Goal: Information Seeking & Learning: Find specific fact

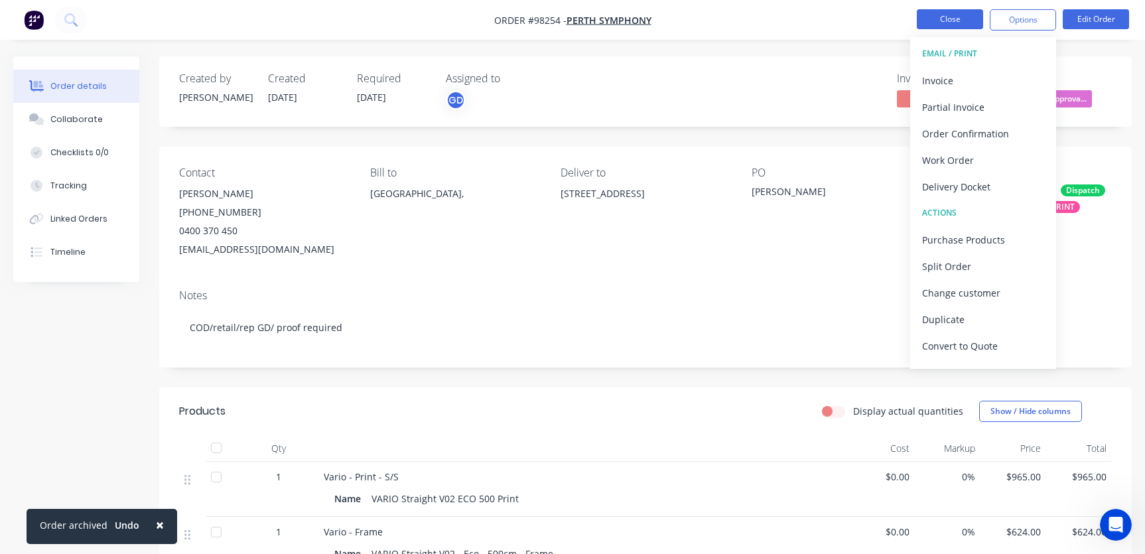
click at [938, 20] on button "Close" at bounding box center [950, 19] width 66 height 20
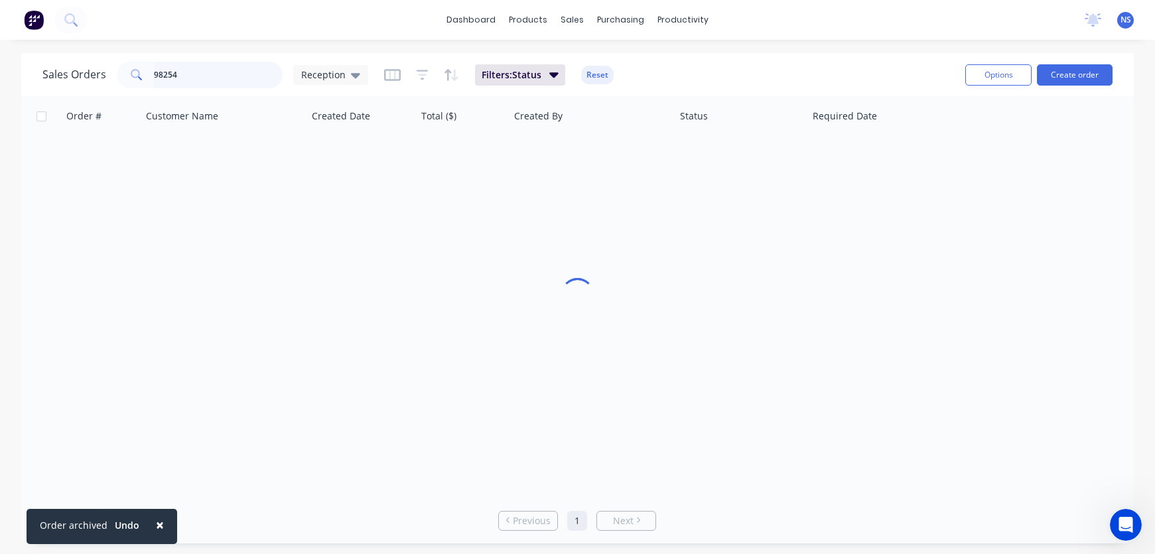
click at [242, 75] on input "98254" at bounding box center [218, 75] width 129 height 27
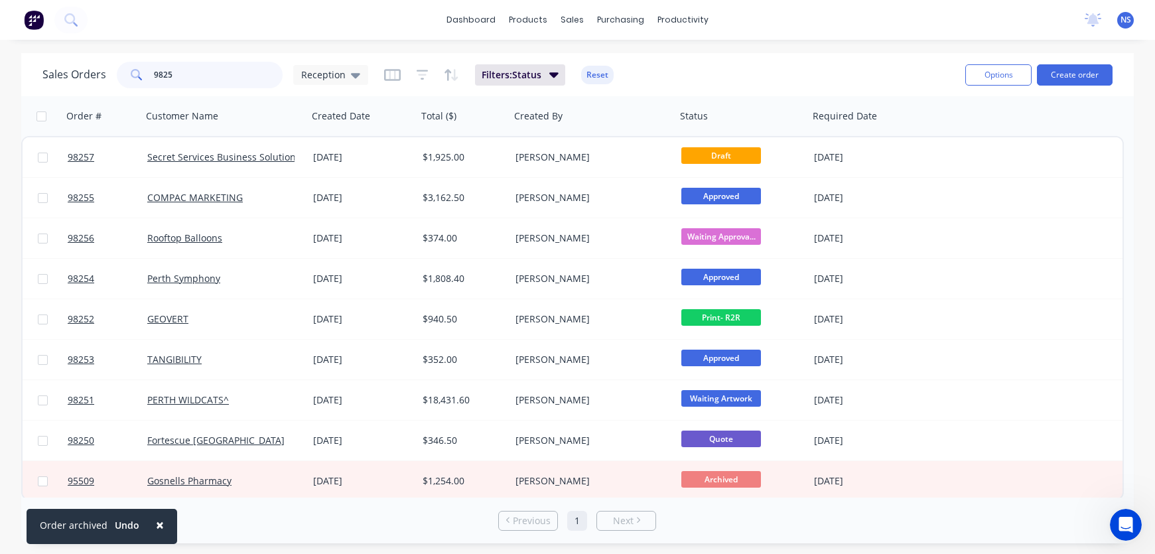
type input "9825"
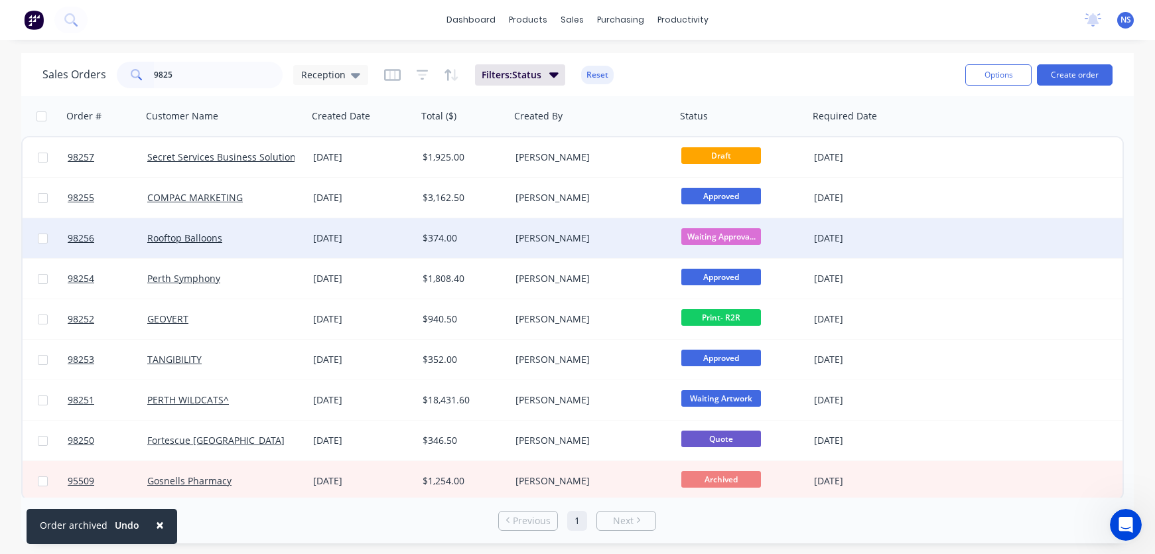
click at [265, 240] on div "Rooftop Balloons" at bounding box center [220, 238] width 147 height 13
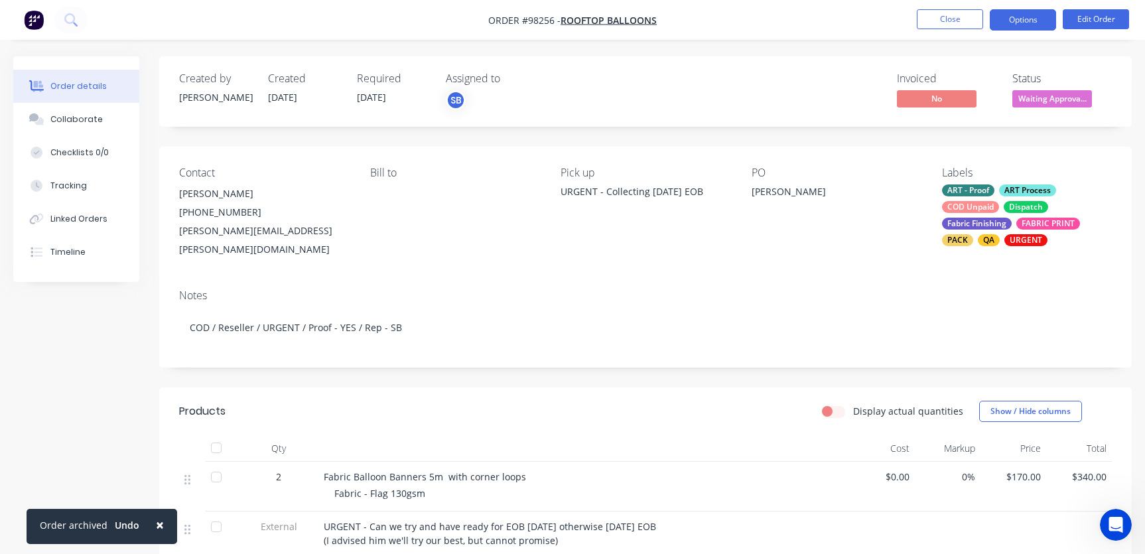
click at [1029, 23] on button "Options" at bounding box center [1023, 19] width 66 height 21
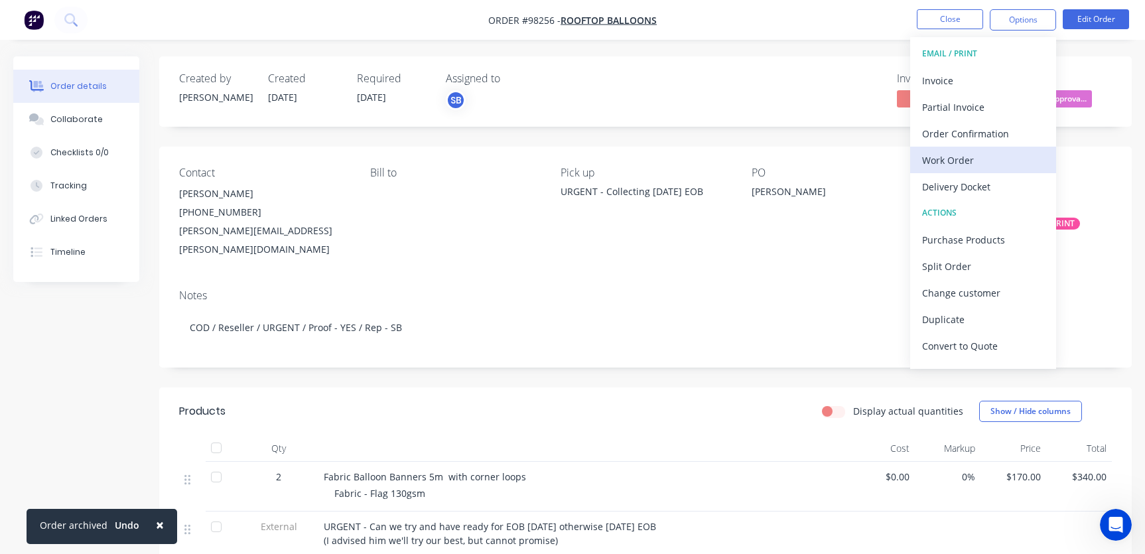
click at [995, 153] on div "Work Order" at bounding box center [983, 160] width 122 height 19
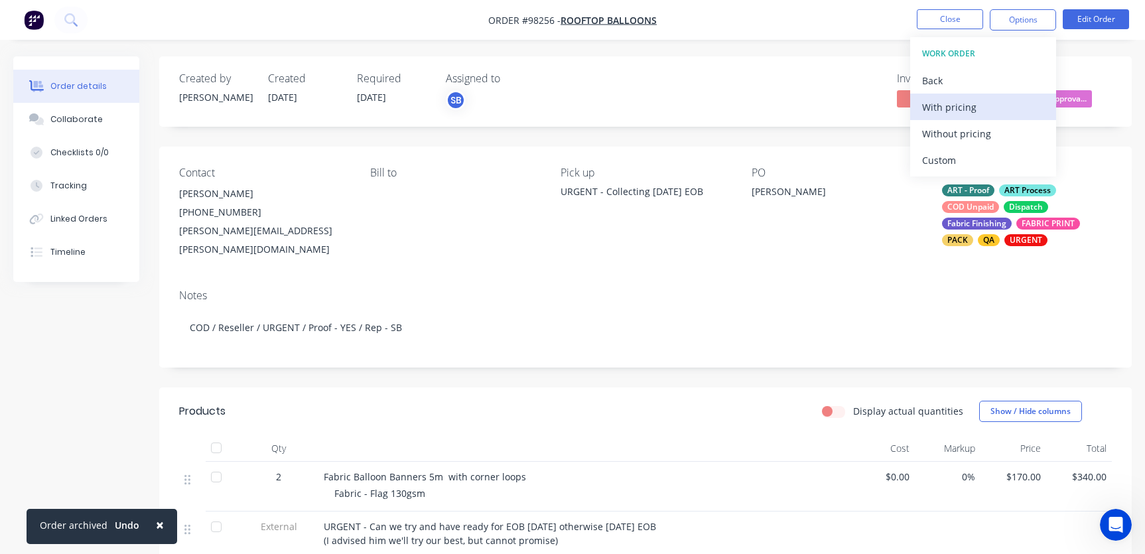
click at [984, 107] on div "With pricing" at bounding box center [983, 107] width 122 height 19
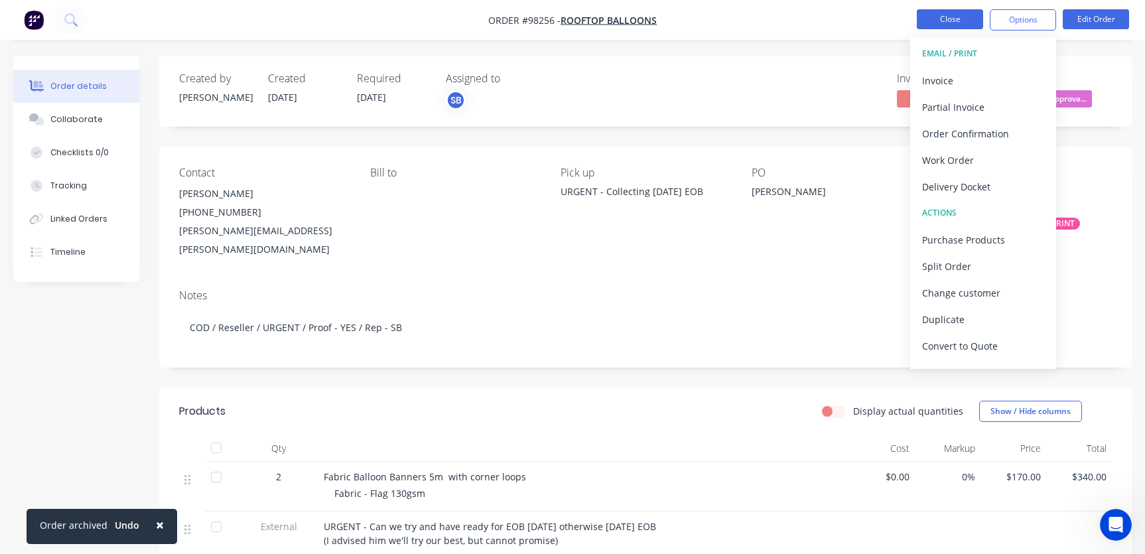
click at [957, 14] on button "Close" at bounding box center [950, 19] width 66 height 20
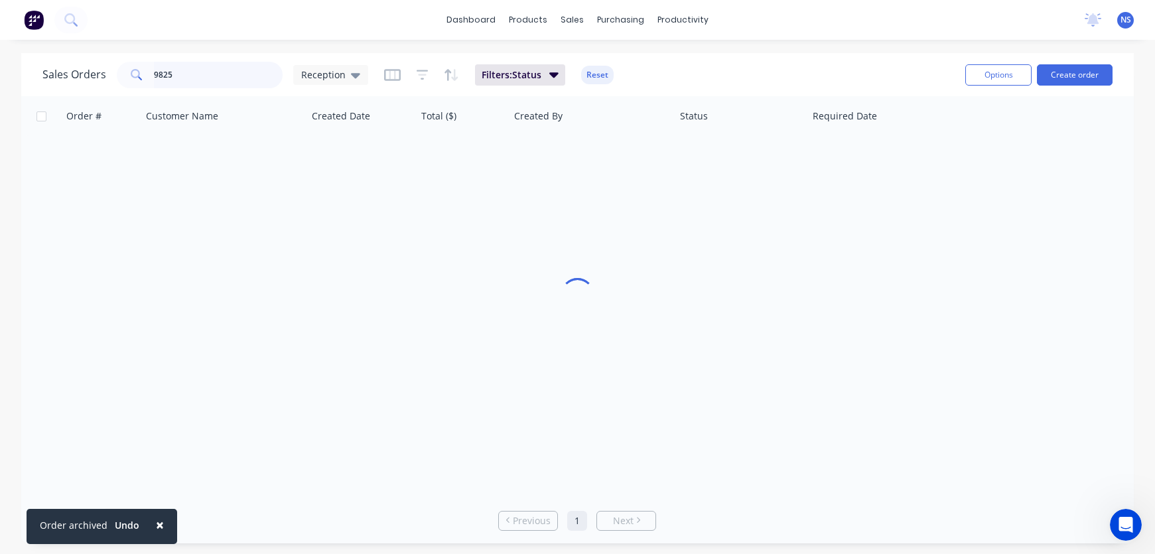
click at [231, 82] on input "9825" at bounding box center [218, 75] width 129 height 27
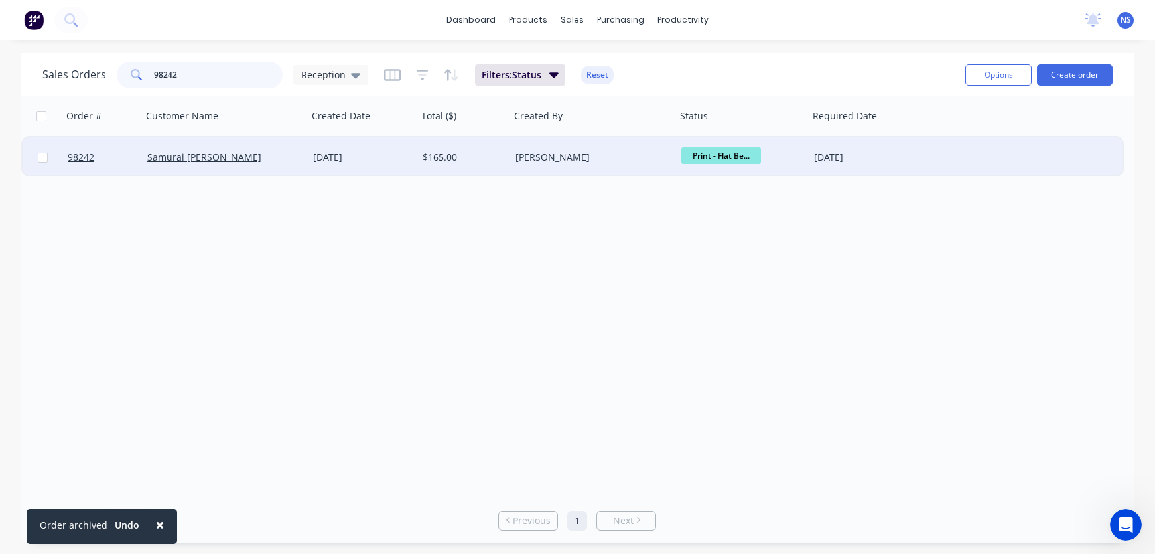
type input "98242"
click at [273, 162] on div "Samurai [PERSON_NAME]" at bounding box center [220, 157] width 147 height 13
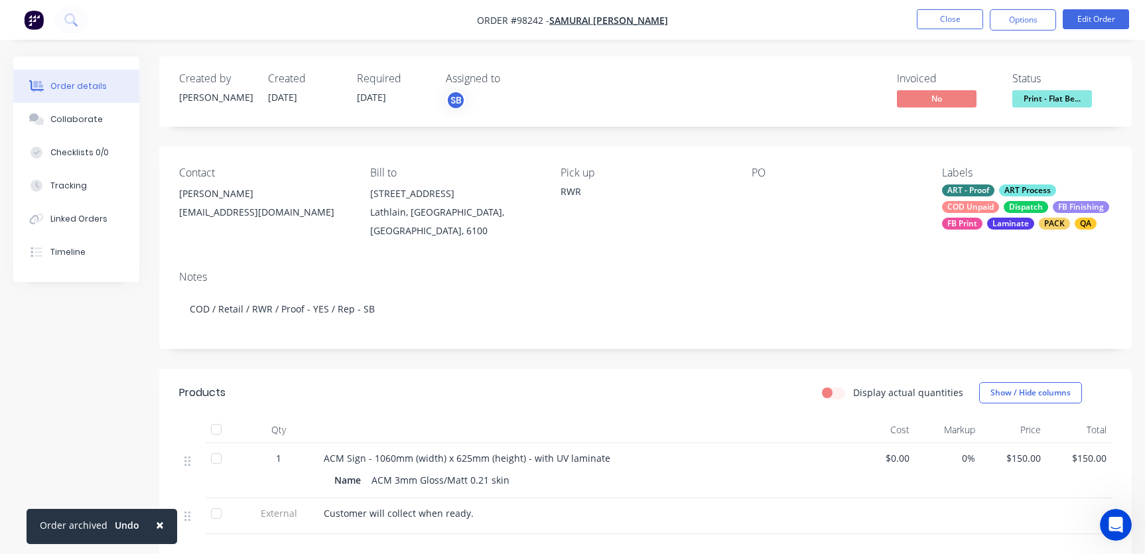
click at [993, 210] on div "COD Unpaid" at bounding box center [970, 207] width 57 height 12
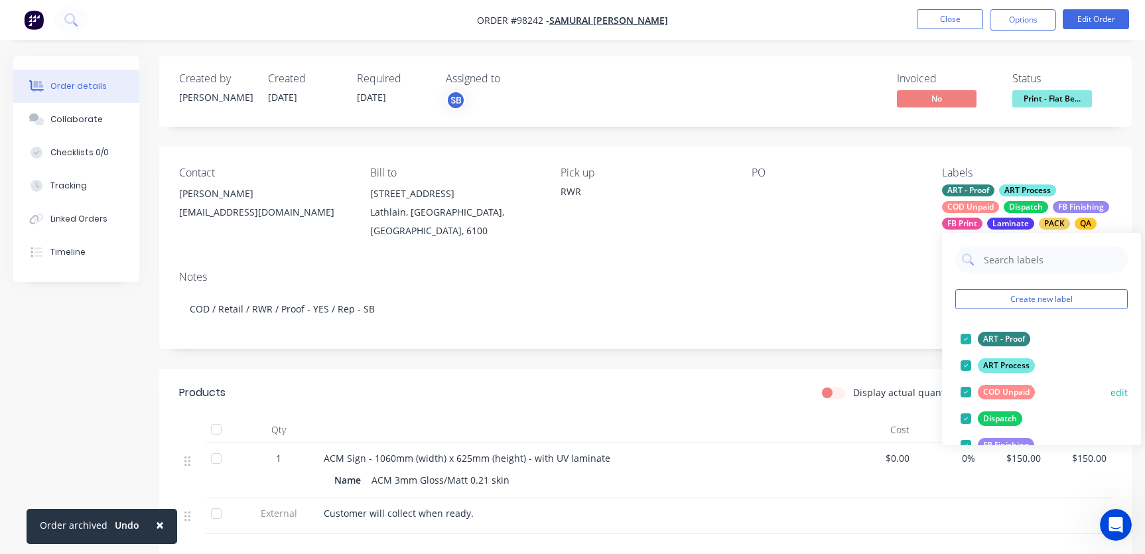
click at [969, 393] on div at bounding box center [966, 392] width 27 height 27
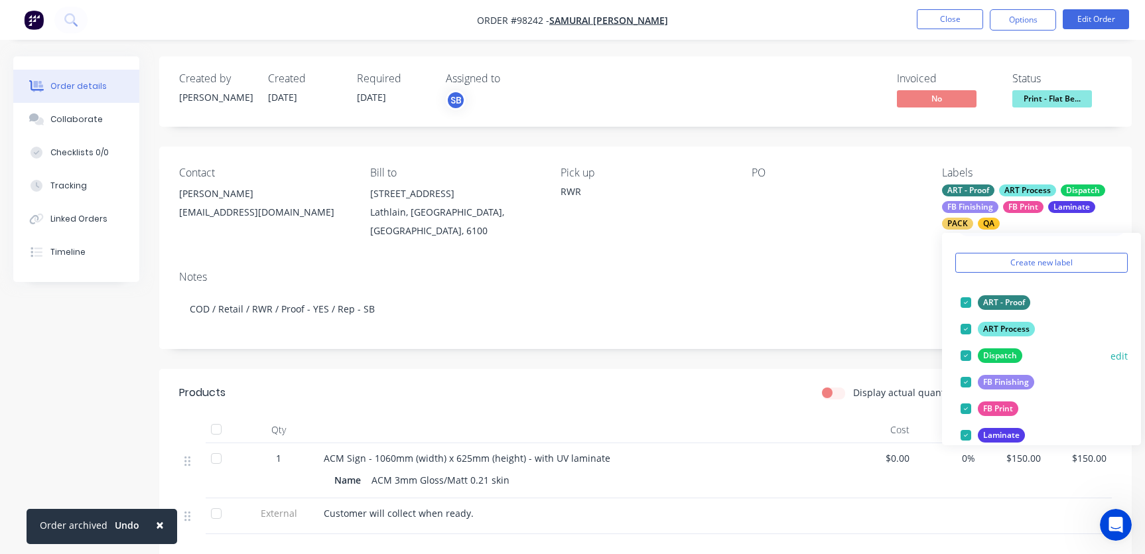
scroll to position [216, 0]
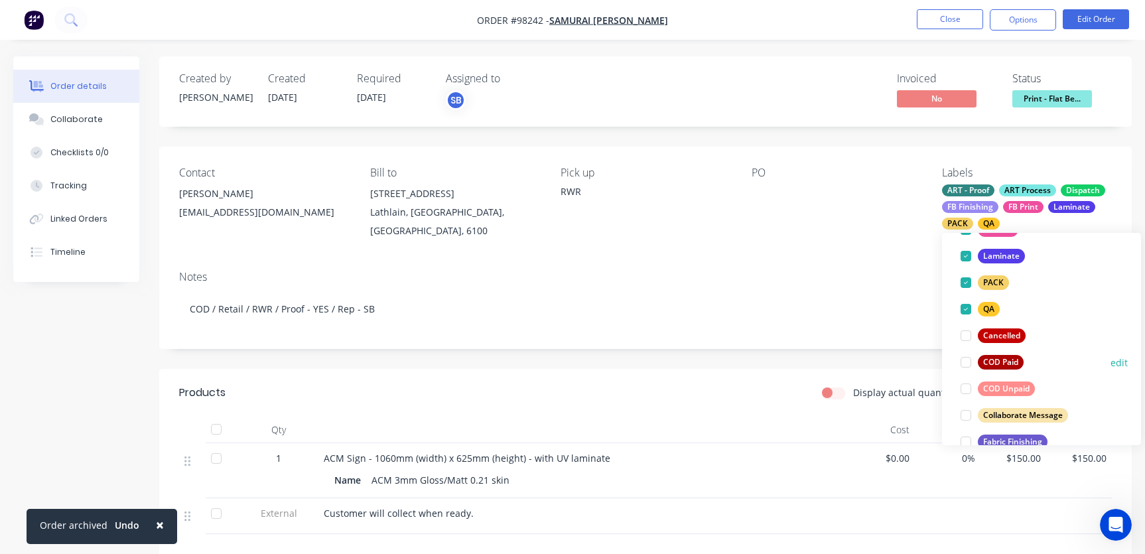
click at [965, 363] on div at bounding box center [966, 362] width 27 height 27
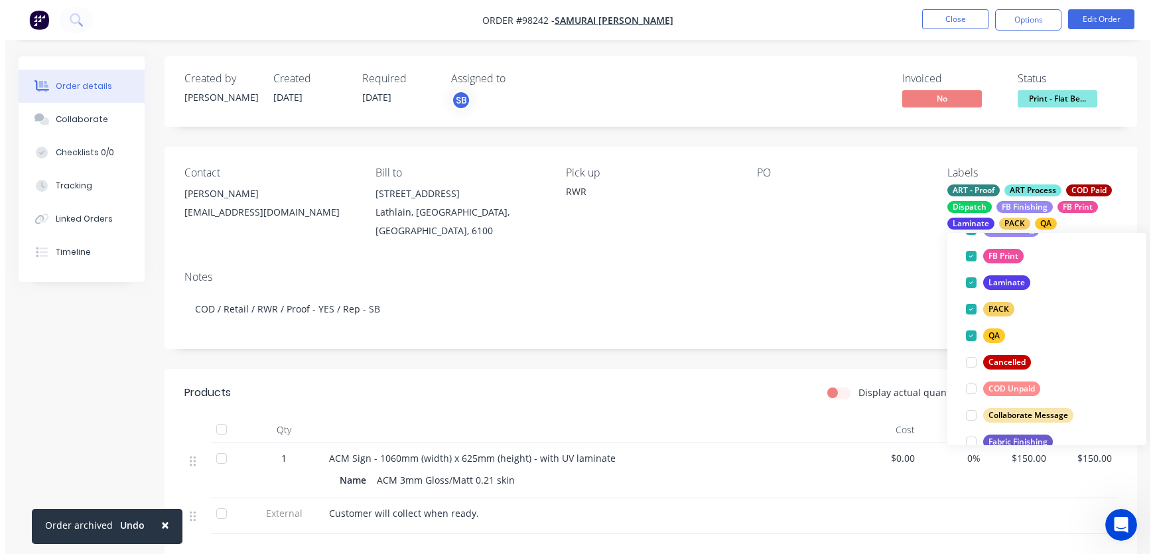
scroll to position [30, 0]
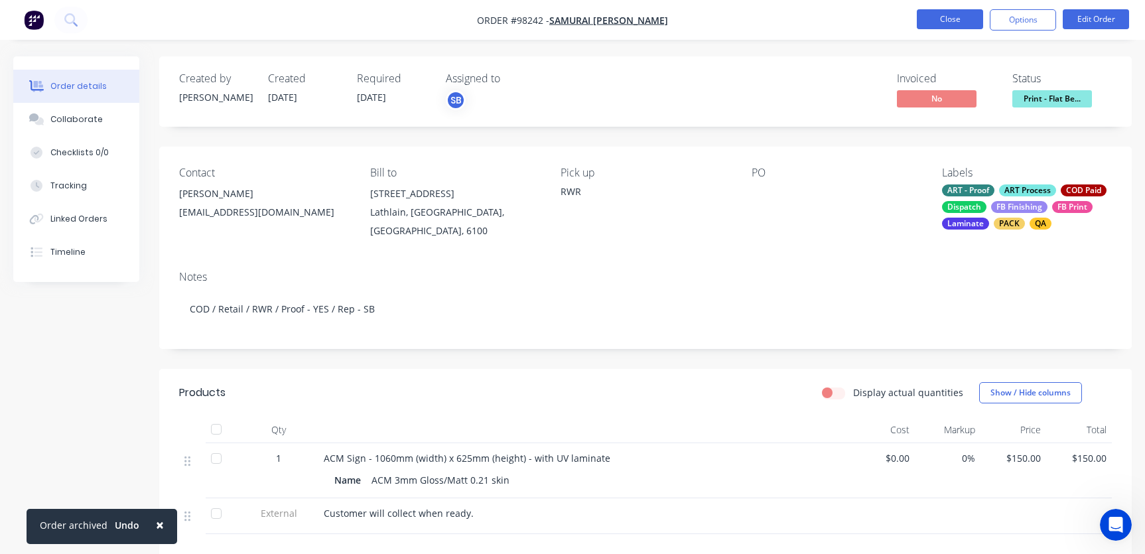
click at [955, 17] on button "Close" at bounding box center [950, 19] width 66 height 20
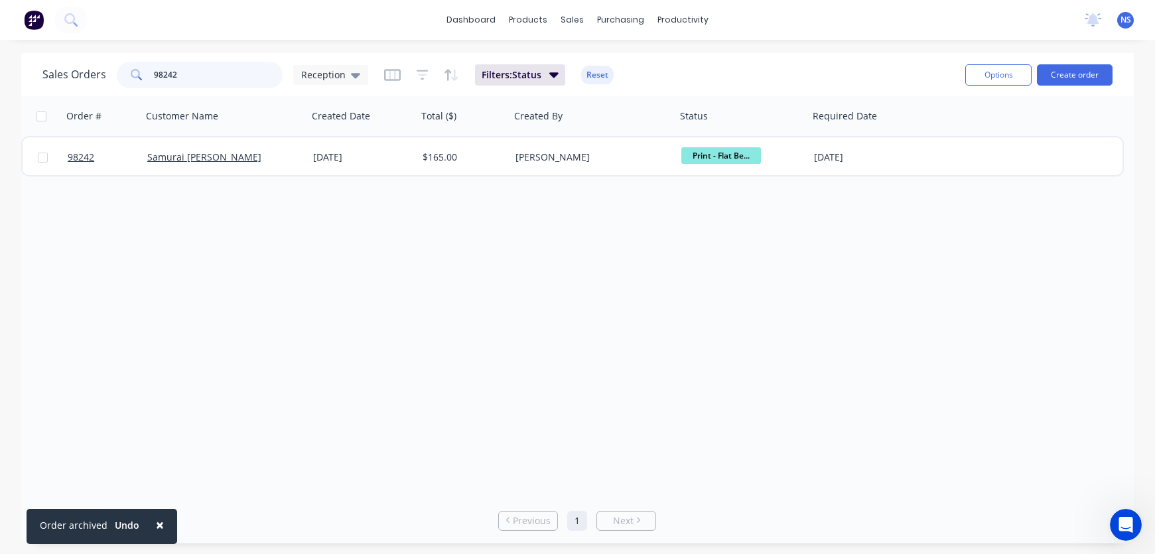
drag, startPoint x: 202, startPoint y: 76, endPoint x: 139, endPoint y: 74, distance: 63.1
click at [135, 74] on div "98242" at bounding box center [200, 75] width 166 height 27
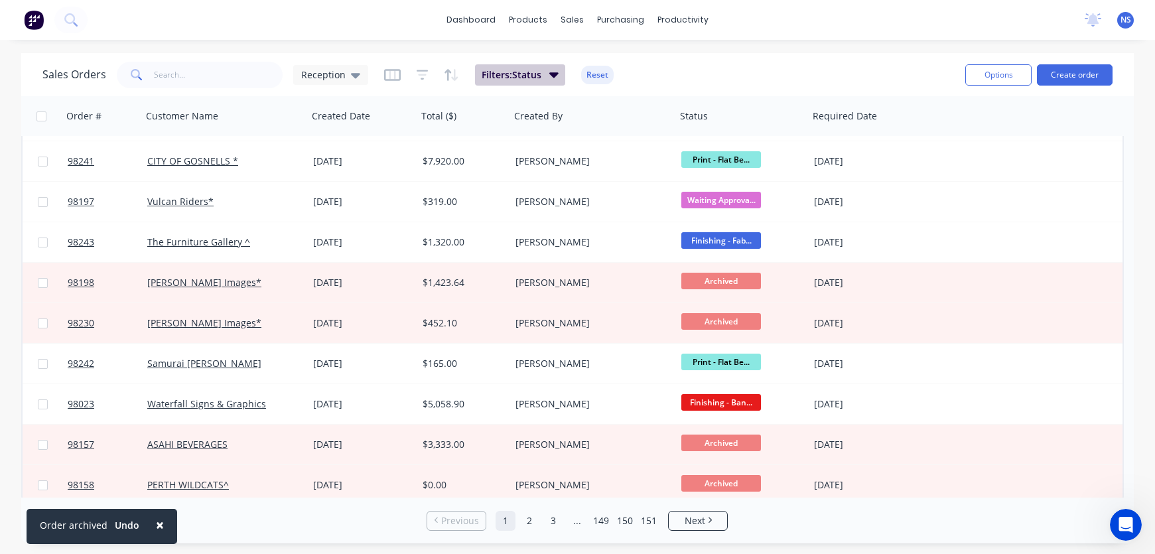
scroll to position [650, 0]
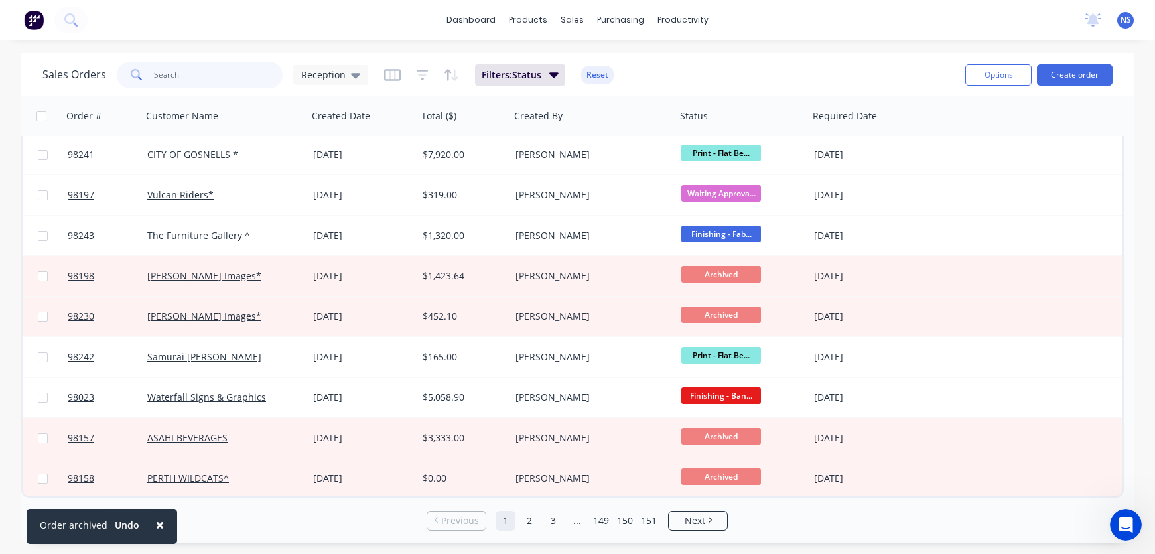
click at [174, 73] on input "text" at bounding box center [218, 75] width 129 height 27
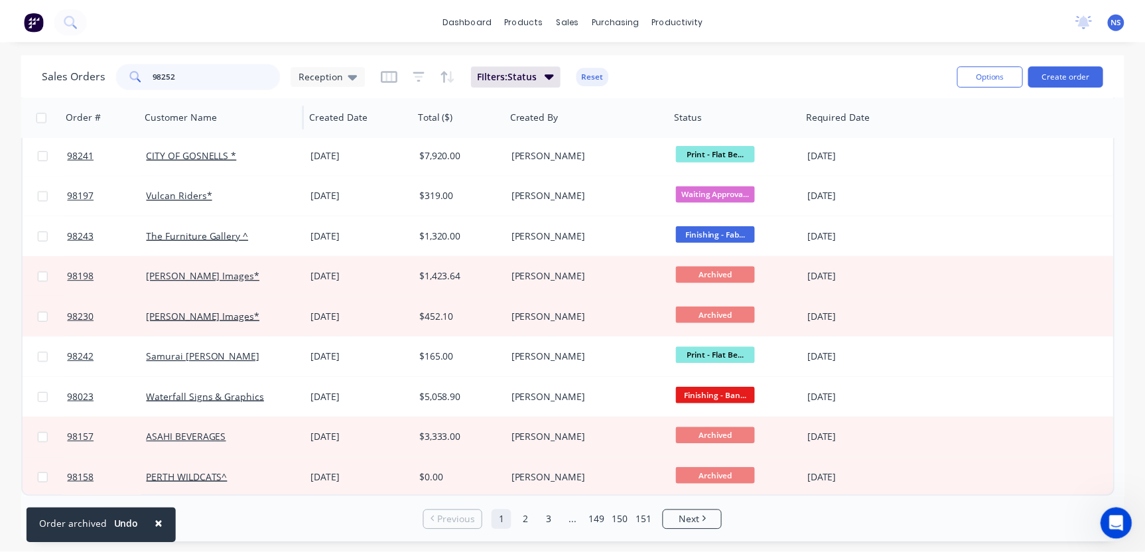
scroll to position [0, 0]
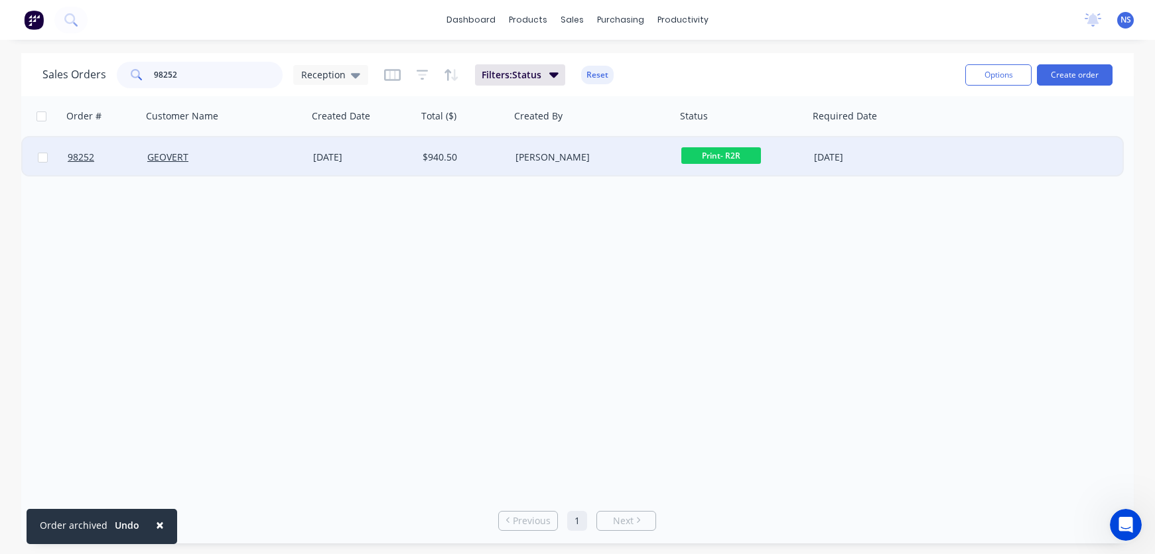
type input "98252"
click at [295, 163] on div "GEOVERT" at bounding box center [220, 157] width 147 height 13
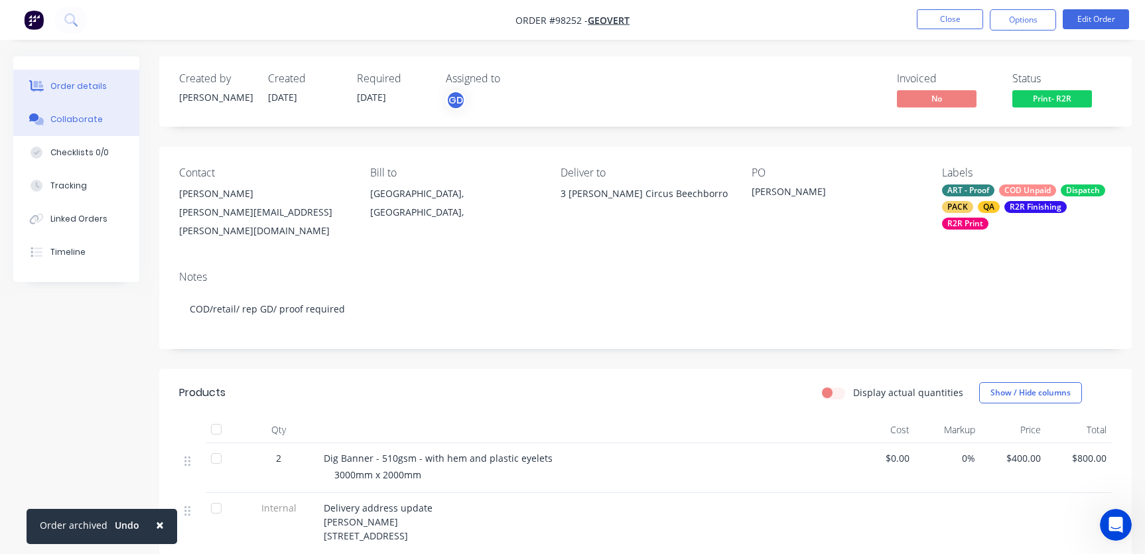
click at [67, 119] on div "Collaborate" at bounding box center [76, 119] width 52 height 12
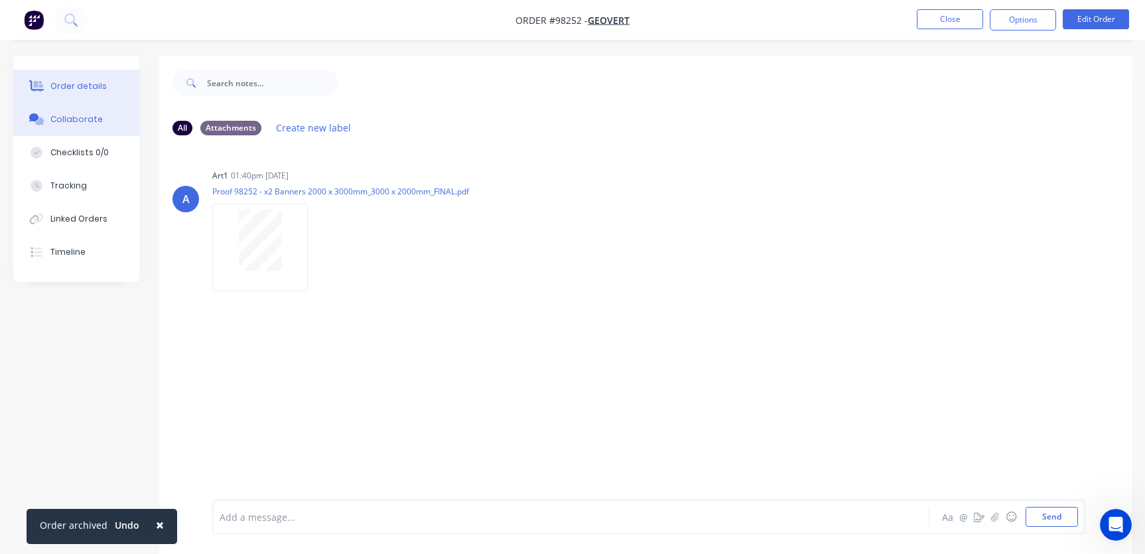
click at [76, 89] on div "Order details" at bounding box center [78, 86] width 56 height 12
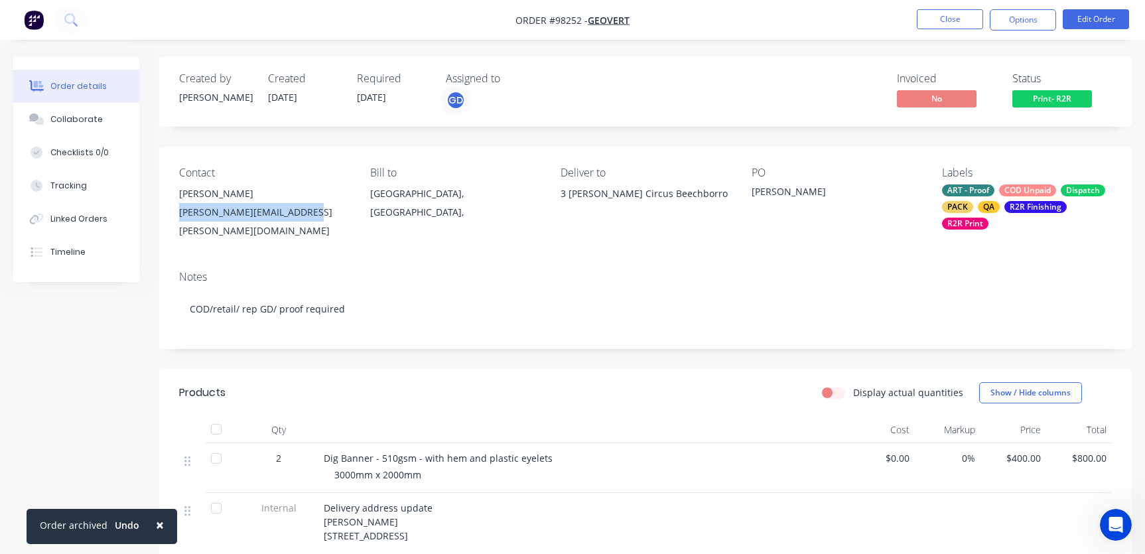
drag, startPoint x: 302, startPoint y: 212, endPoint x: 175, endPoint y: 208, distance: 127.5
click at [175, 208] on div "Contact [PERSON_NAME] [PERSON_NAME][EMAIL_ADDRESS][PERSON_NAME][DOMAIN_NAME] [P…" at bounding box center [645, 203] width 973 height 113
copy div "[PERSON_NAME][EMAIL_ADDRESS][PERSON_NAME][DOMAIN_NAME]"
click at [72, 121] on div "Collaborate" at bounding box center [76, 119] width 52 height 12
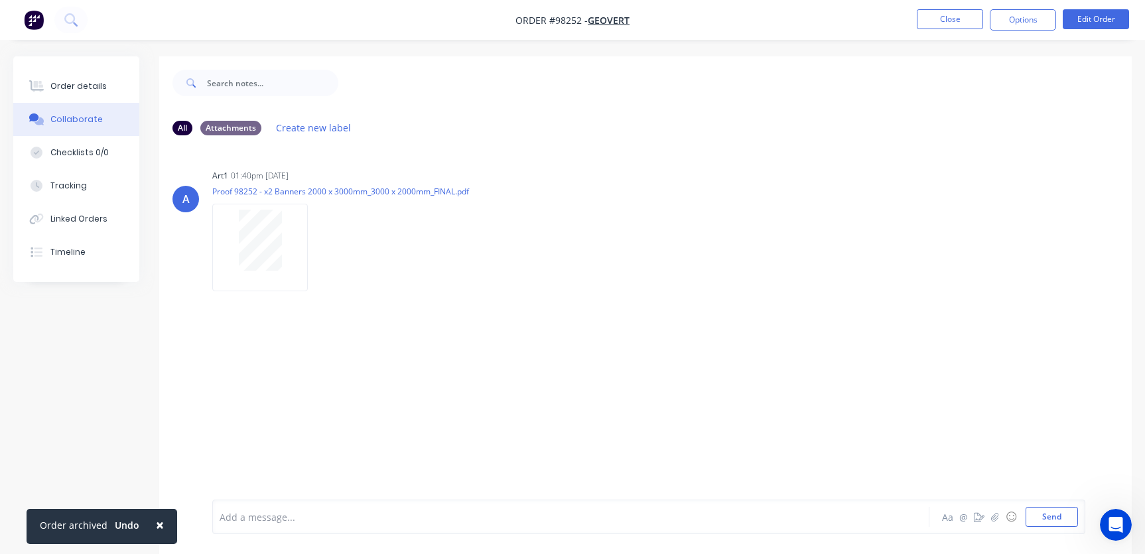
click at [342, 510] on div at bounding box center [542, 517] width 644 height 14
click at [946, 23] on button "Close" at bounding box center [950, 19] width 66 height 20
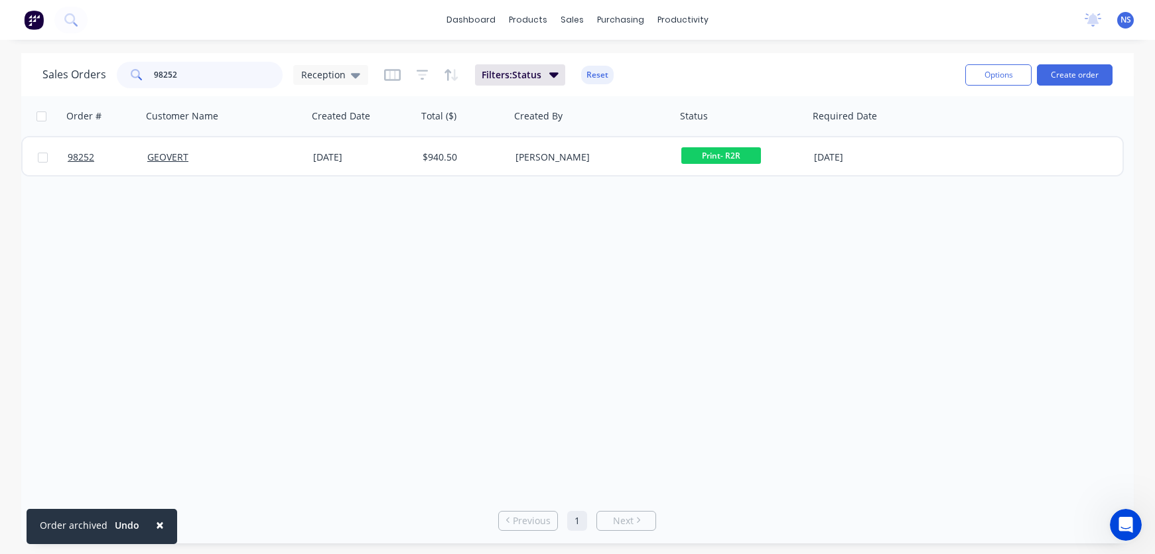
drag, startPoint x: 207, startPoint y: 76, endPoint x: 127, endPoint y: 64, distance: 80.4
click at [127, 64] on div "98252" at bounding box center [200, 75] width 166 height 27
